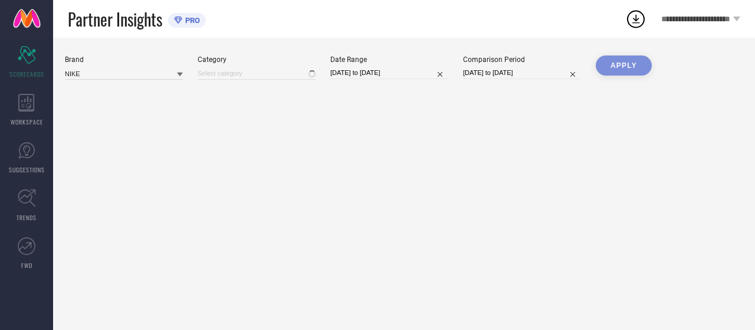
type input "All"
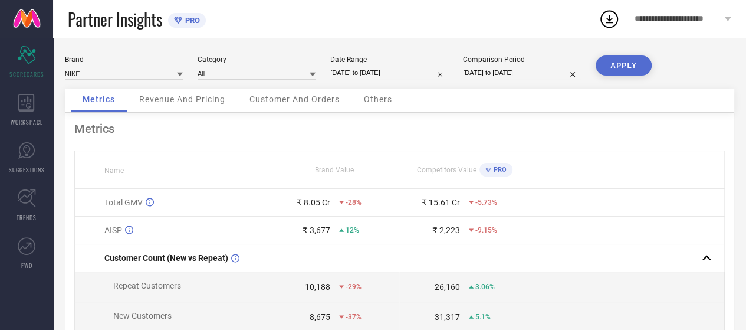
select select "8"
select select "2025"
select select "9"
select select "2025"
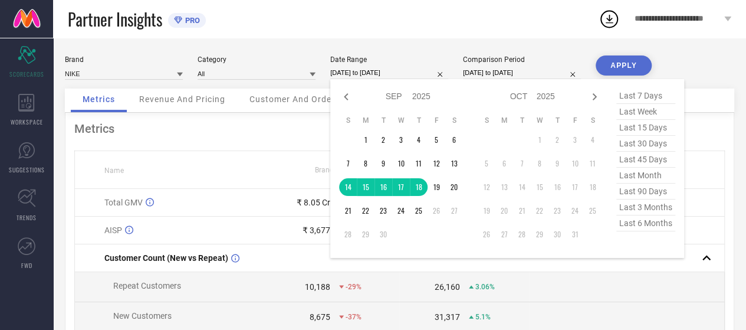
click at [395, 73] on input "[DATE] to [DATE]" at bounding box center [389, 73] width 118 height 12
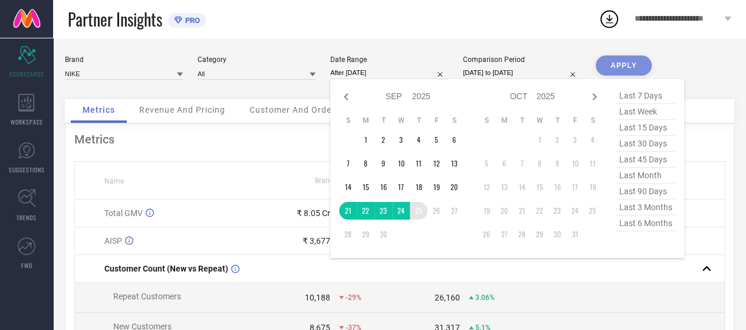
drag, startPoint x: 348, startPoint y: 209, endPoint x: 416, endPoint y: 208, distance: 67.9
click at [416, 208] on tr "21 22 23 24 25 26 27" at bounding box center [401, 211] width 124 height 18
type input "[DATE] to [DATE]"
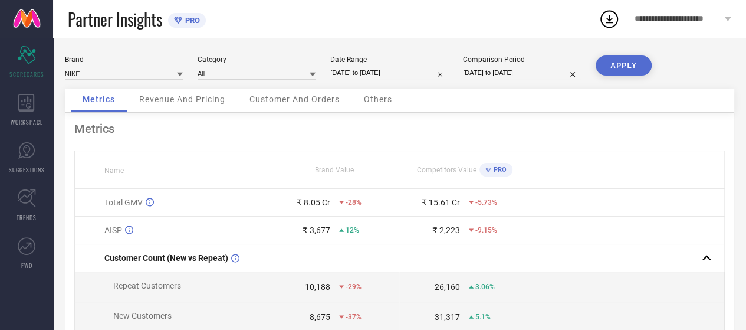
select select "8"
select select "2025"
select select "9"
select select "2025"
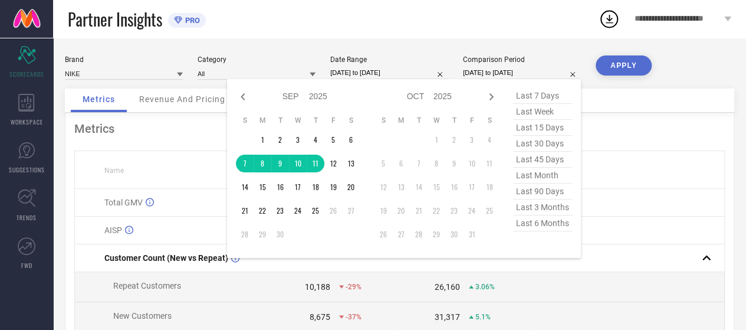
click at [485, 73] on input "[DATE] to [DATE]" at bounding box center [522, 73] width 118 height 12
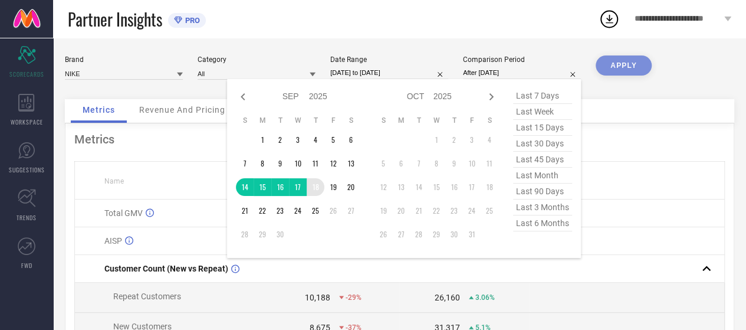
drag, startPoint x: 249, startPoint y: 188, endPoint x: 313, endPoint y: 190, distance: 63.8
click at [313, 190] on tr "14 15 16 17 18 19 20" at bounding box center [298, 187] width 124 height 18
type input "[DATE] to [DATE]"
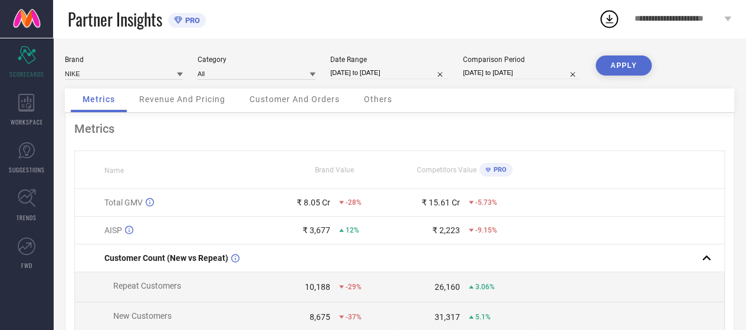
click at [630, 67] on button "APPLY" at bounding box center [624, 65] width 56 height 20
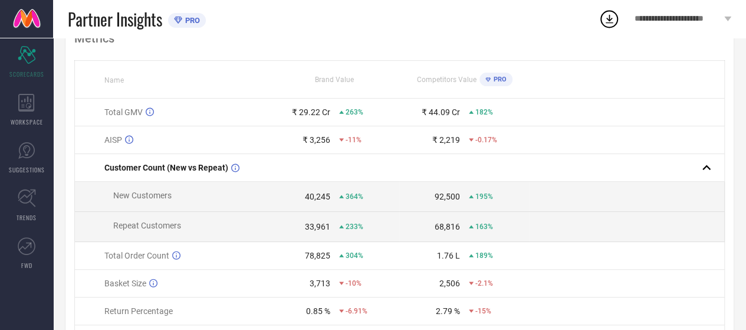
scroll to position [92, 0]
